Goal: Information Seeking & Learning: Learn about a topic

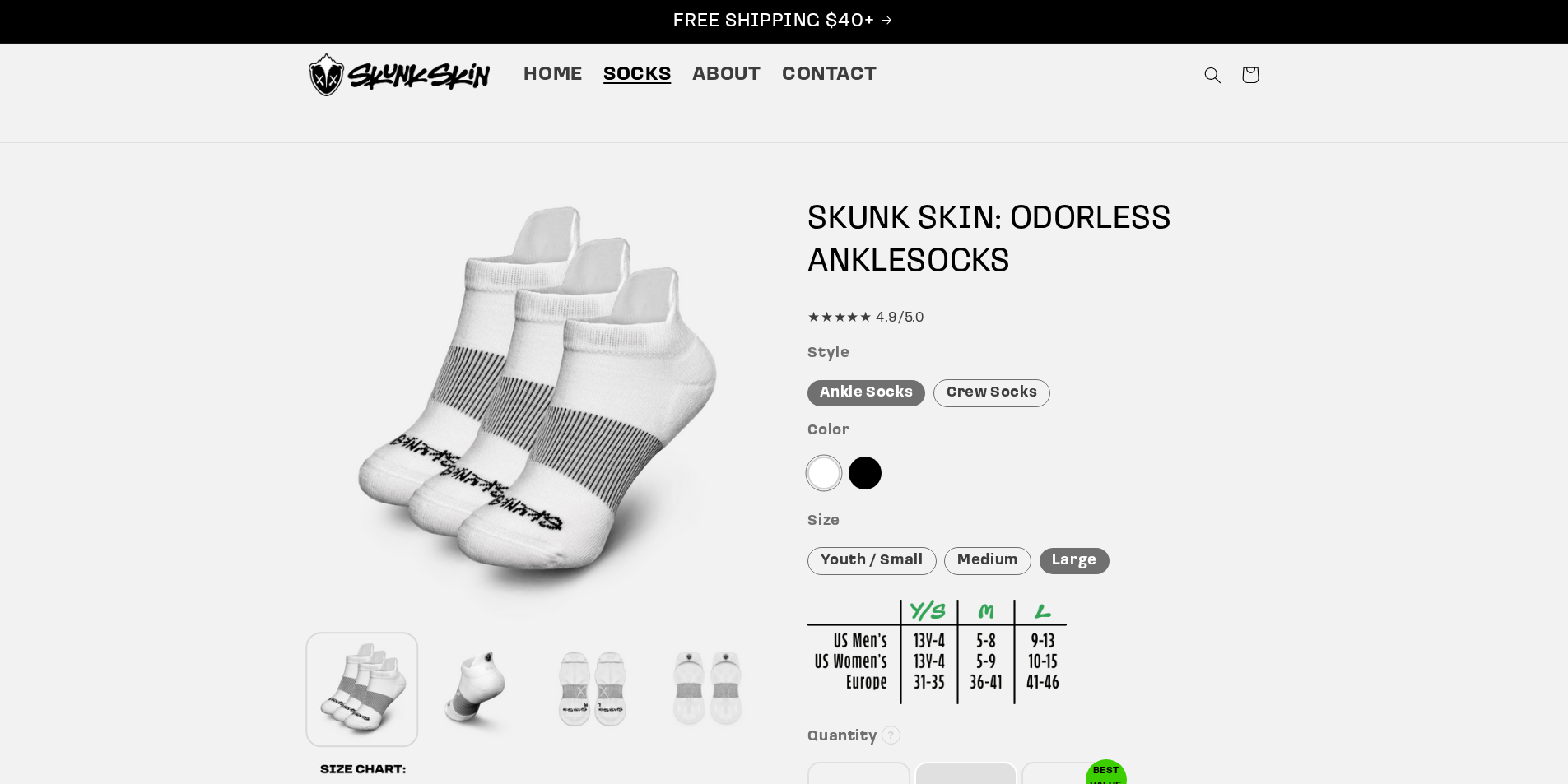
click at [410, 86] on img at bounding box center [399, 75] width 181 height 42
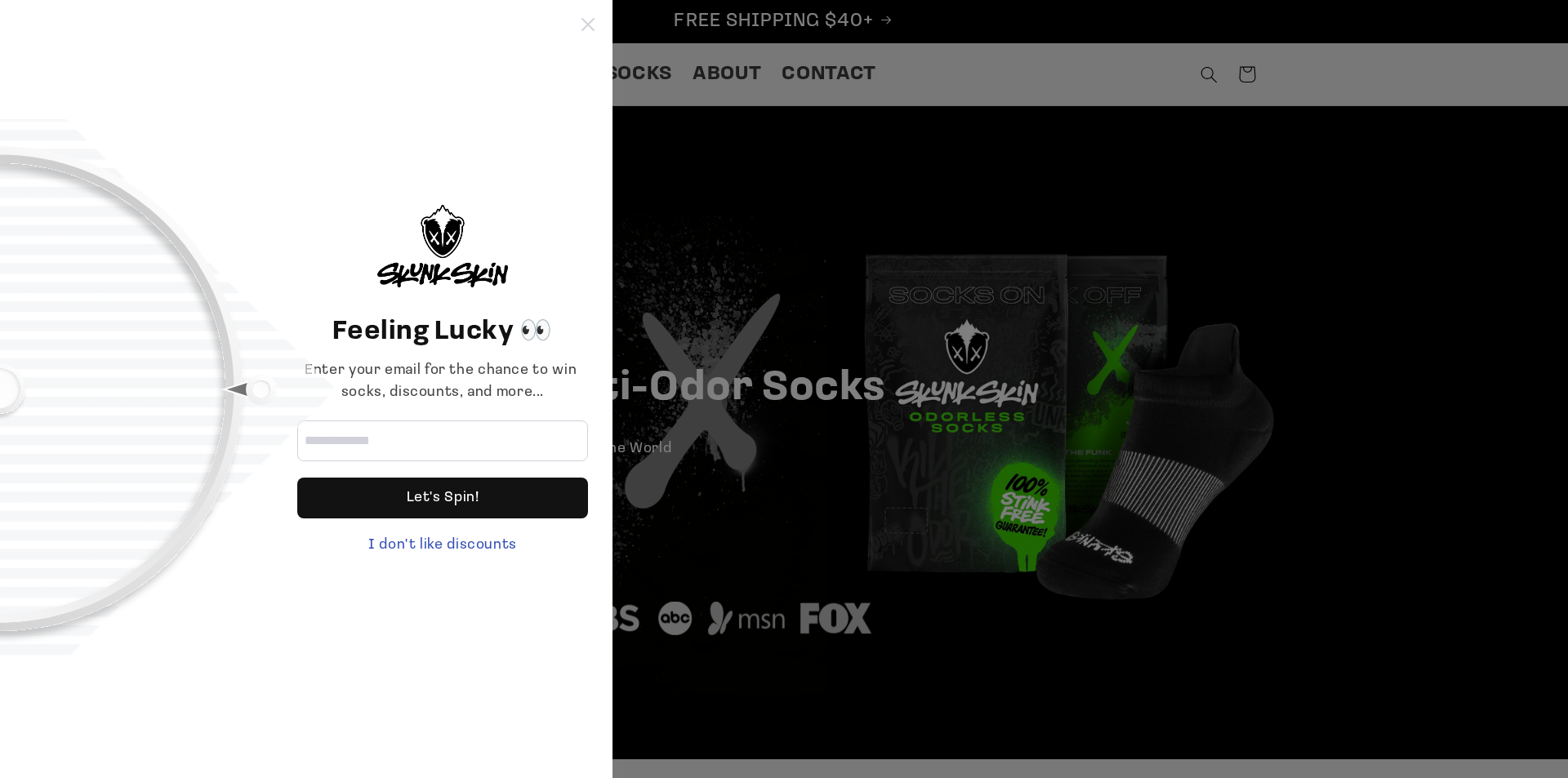
click at [592, 19] on icon at bounding box center [588, 24] width 13 height 13
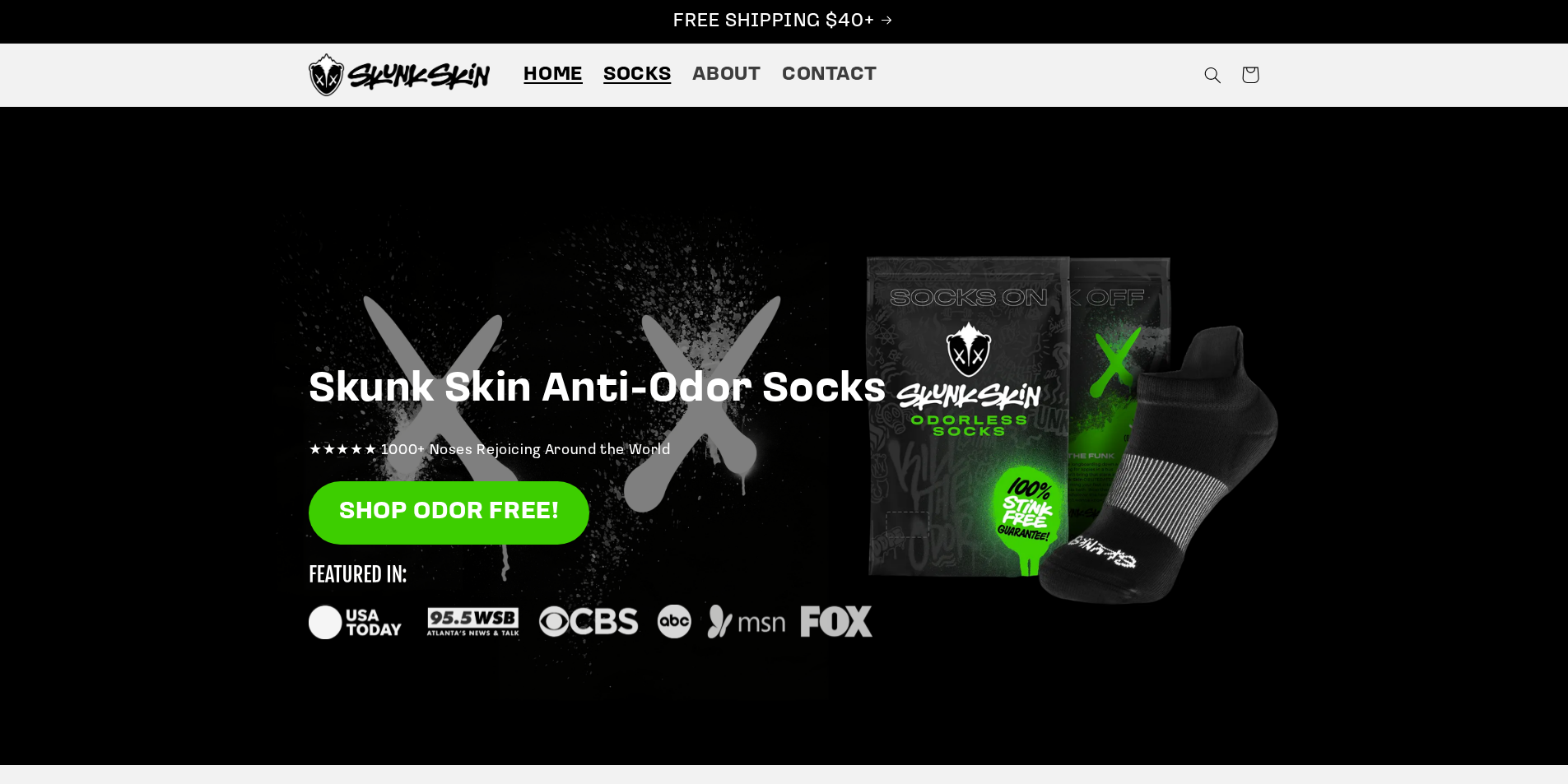
click at [661, 75] on span "Socks" at bounding box center [638, 75] width 68 height 25
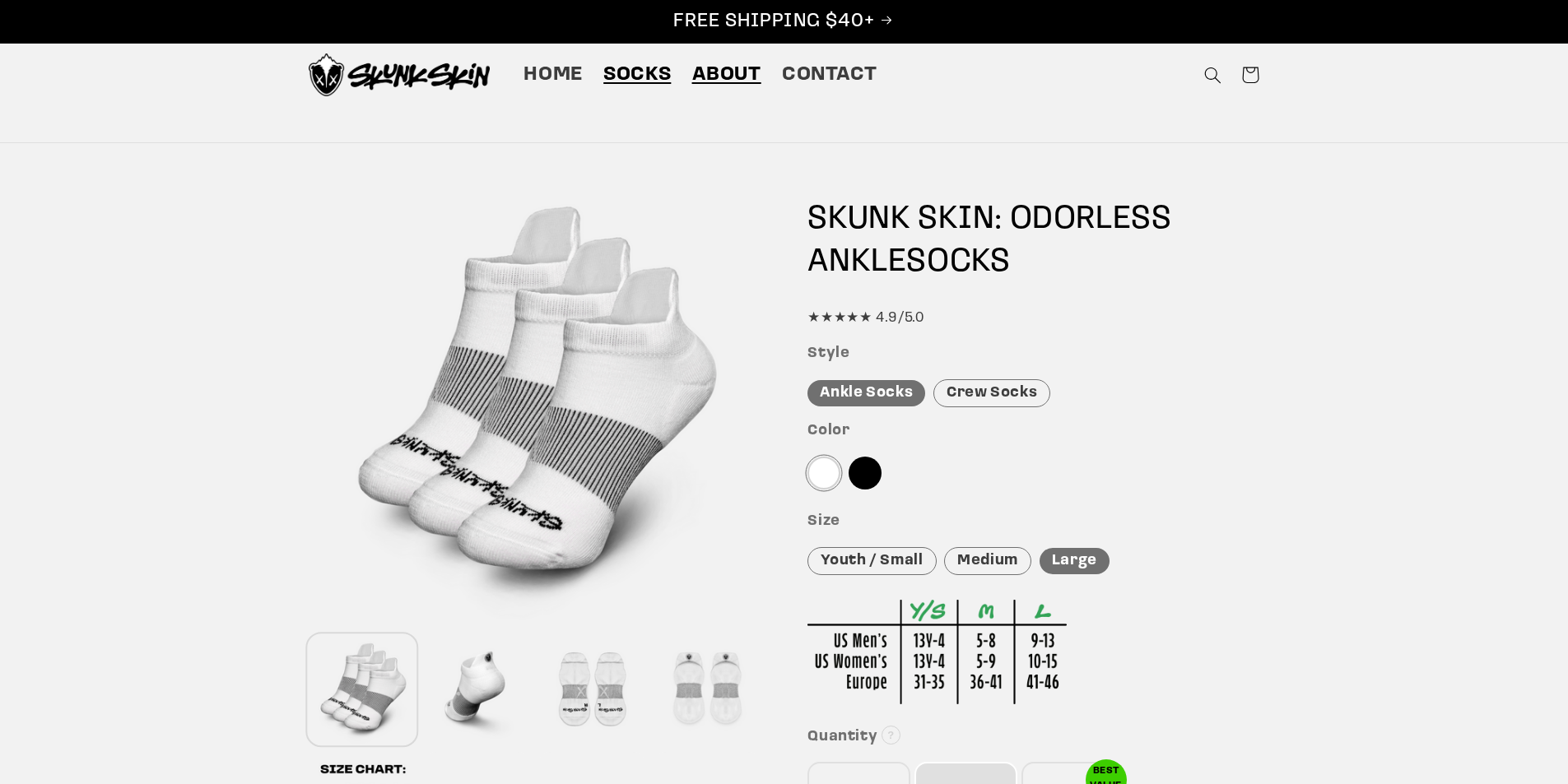
click at [720, 83] on span "About" at bounding box center [727, 75] width 70 height 25
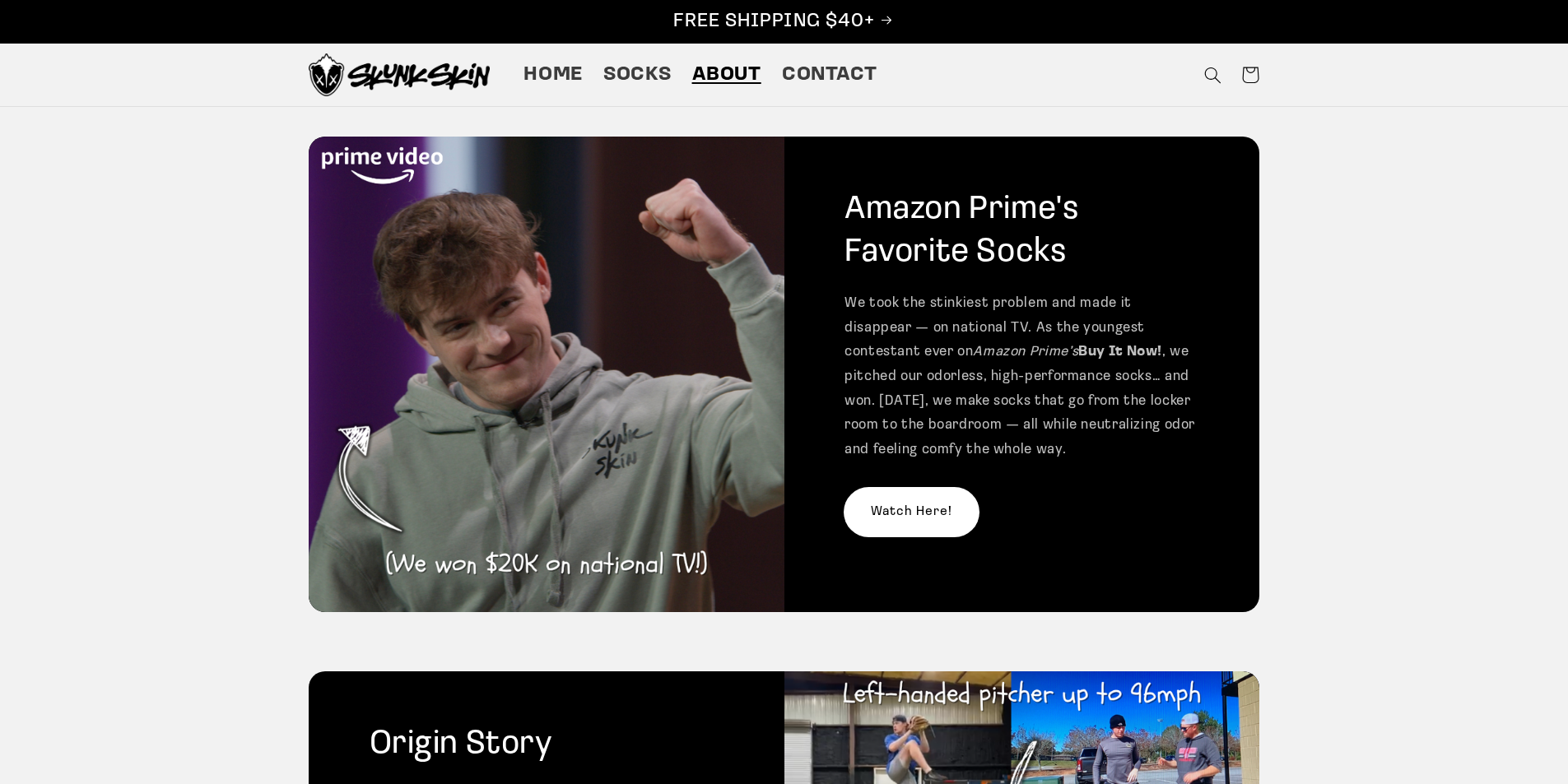
click at [918, 516] on link "Watch Here!" at bounding box center [912, 512] width 134 height 48
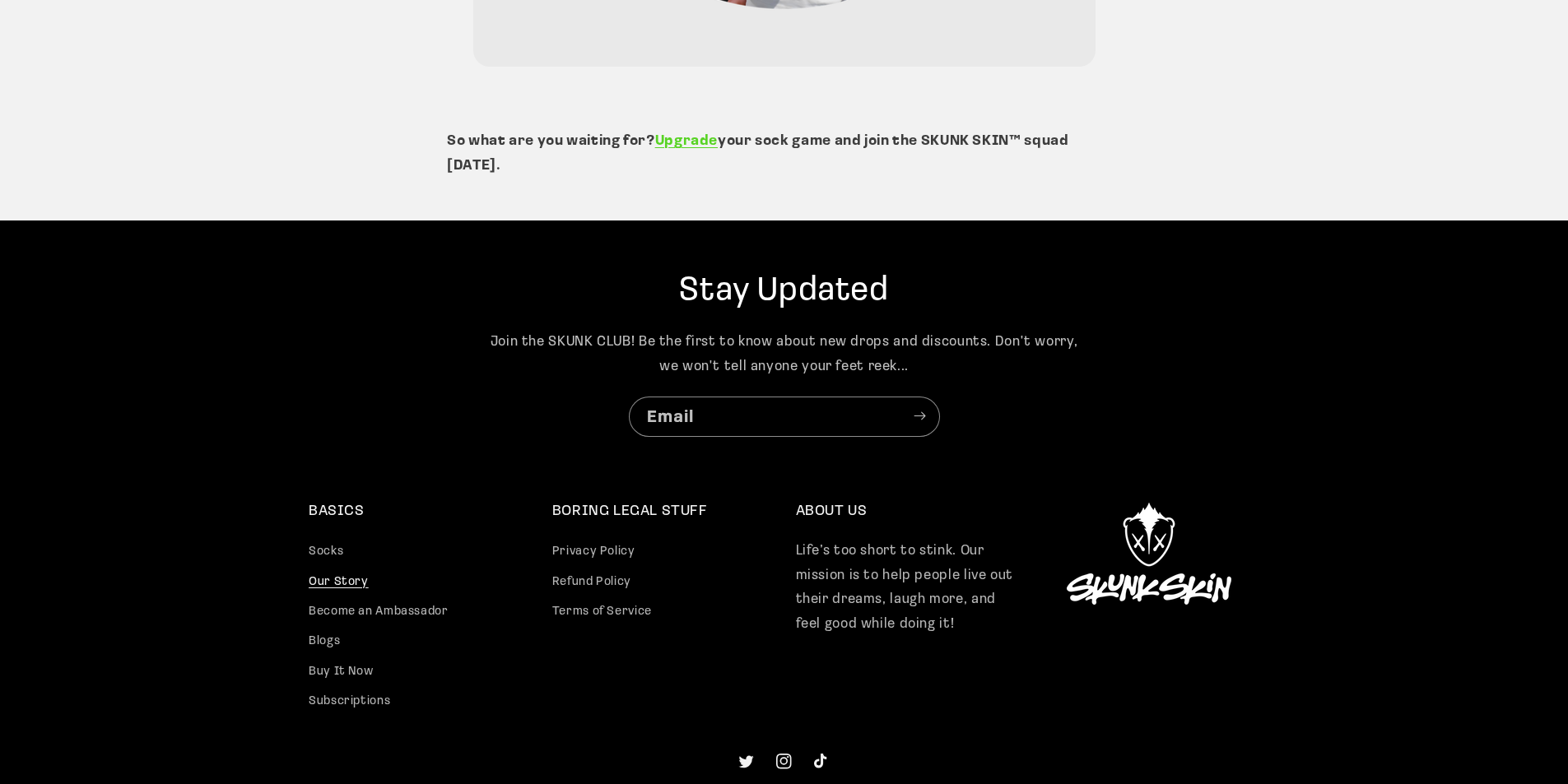
scroll to position [4061, 0]
